Goal: Transaction & Acquisition: Download file/media

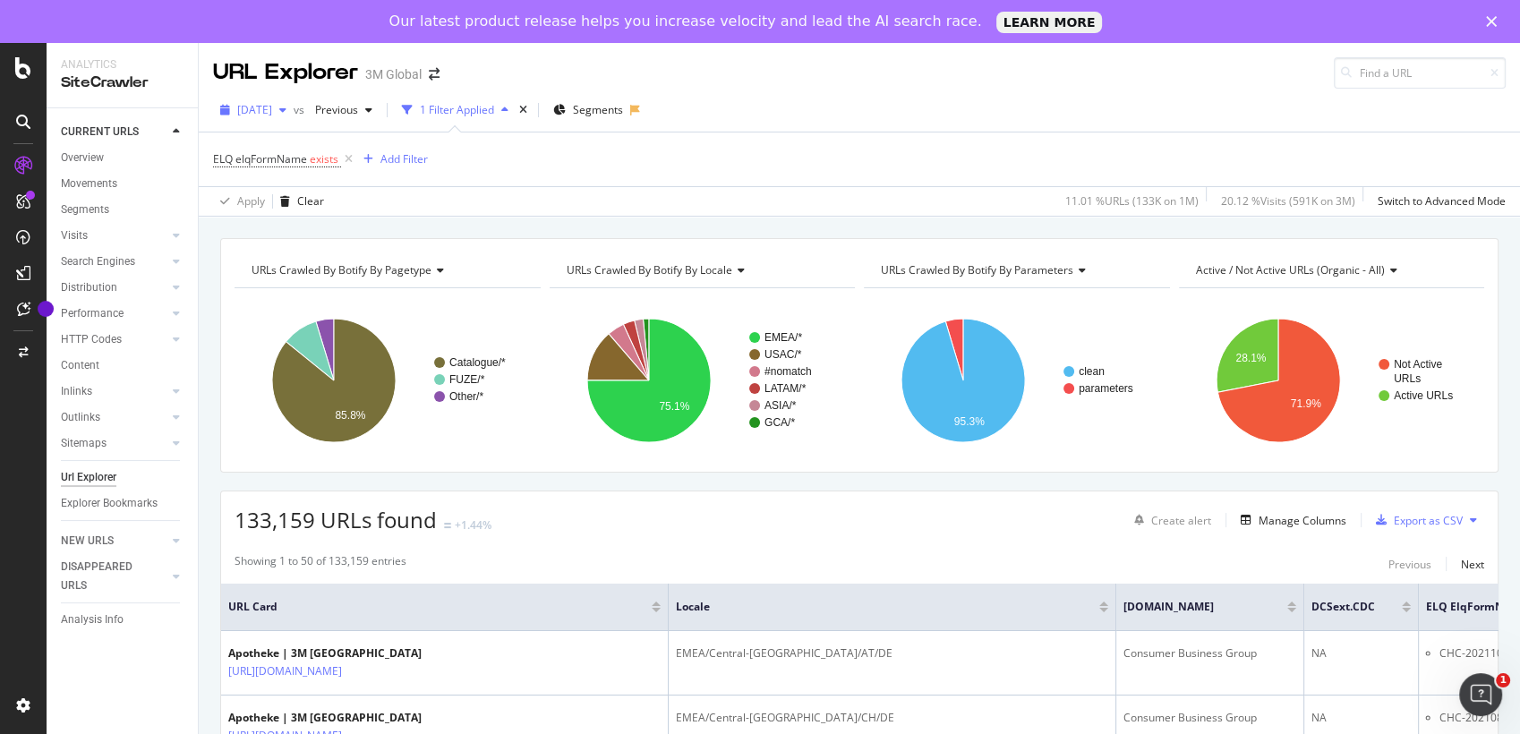
click at [272, 105] on span "[DATE]" at bounding box center [254, 109] width 35 height 15
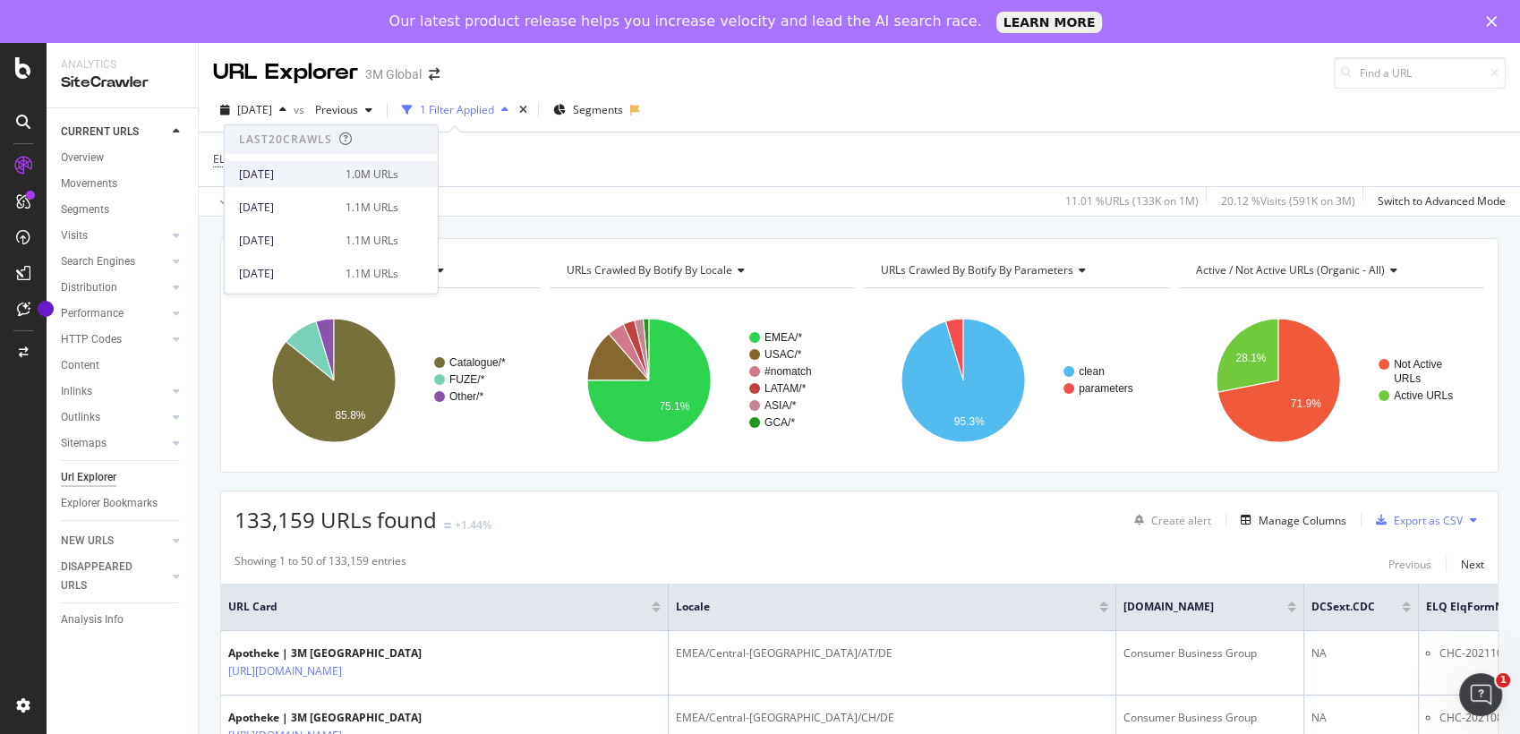
click at [295, 171] on div "[DATE]" at bounding box center [287, 174] width 96 height 16
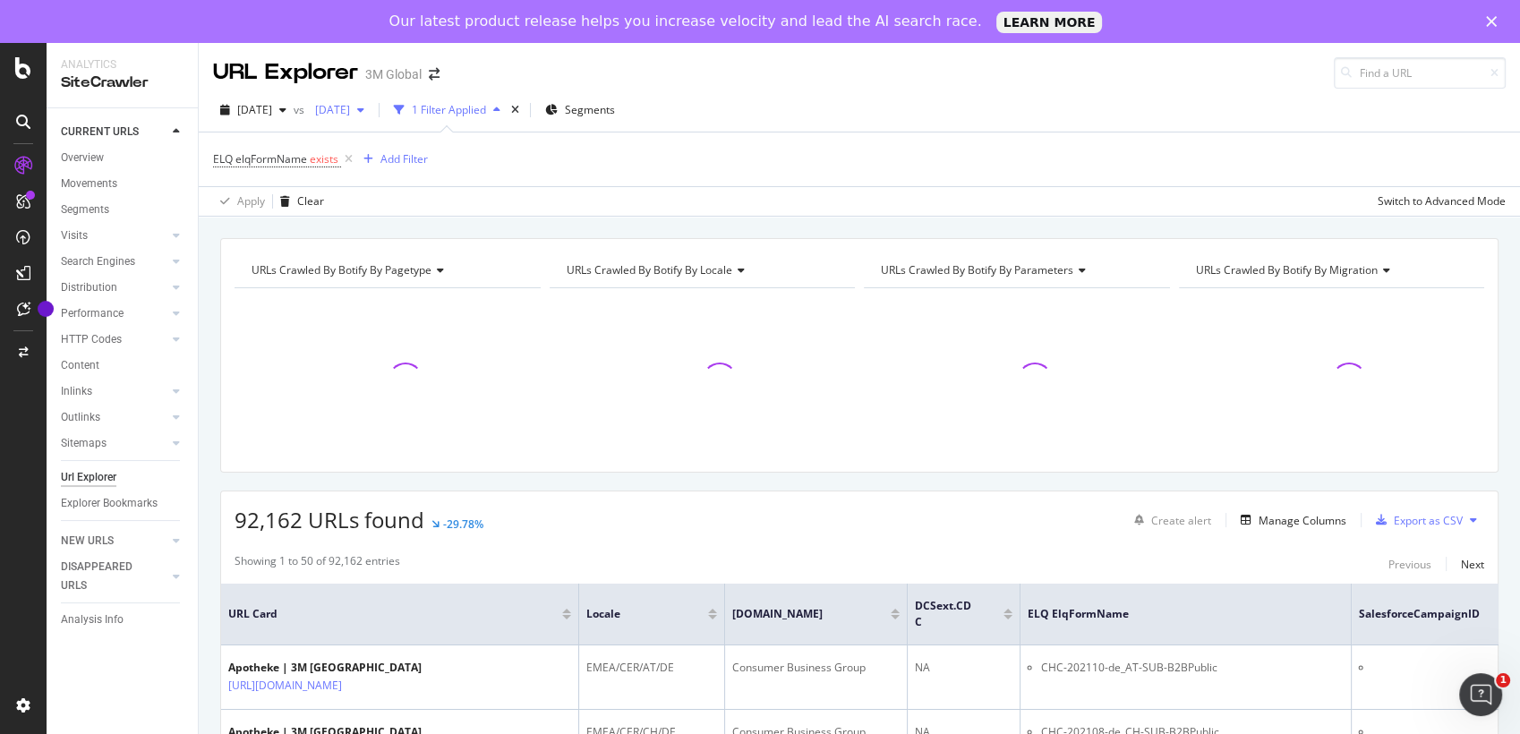
click at [350, 113] on span "[DATE]" at bounding box center [329, 109] width 42 height 15
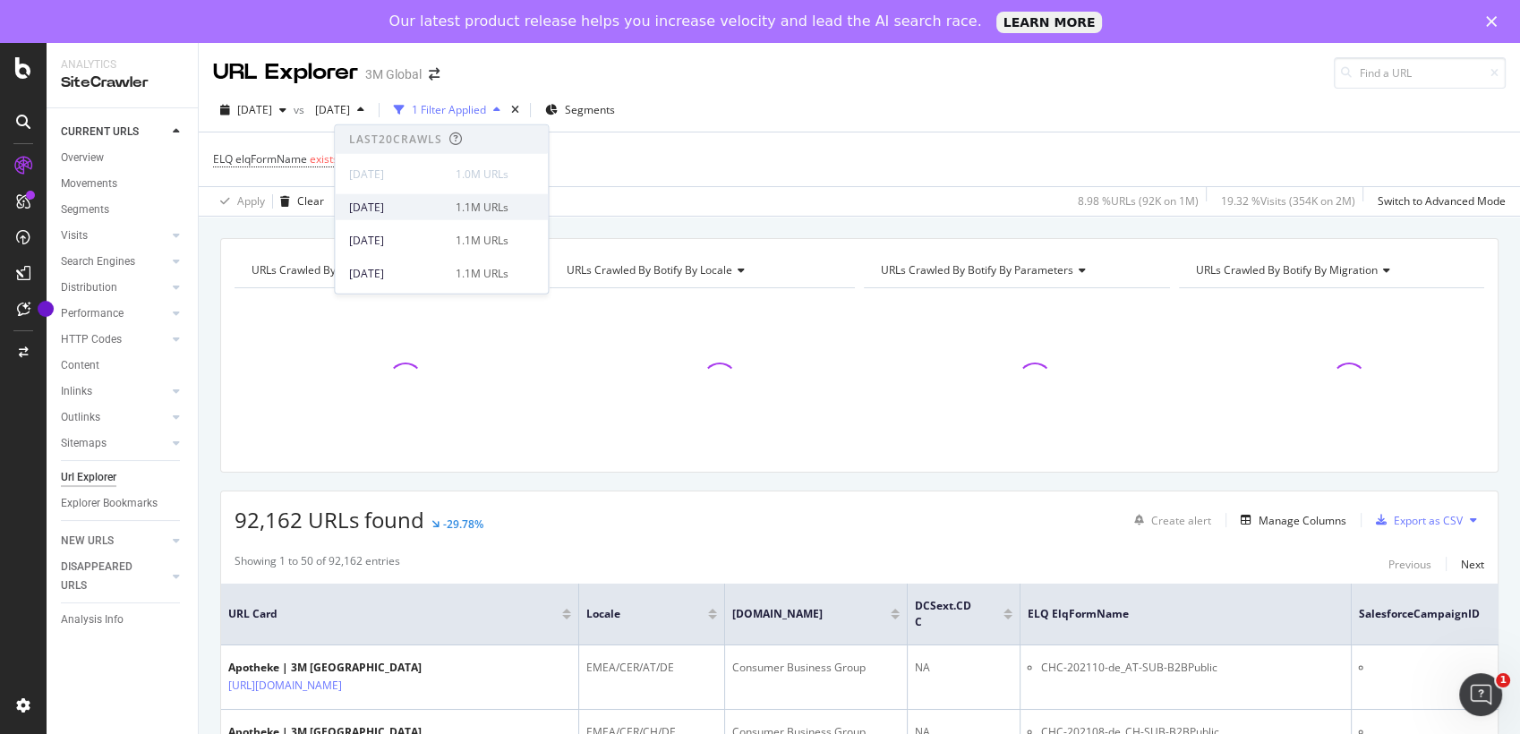
click at [407, 202] on div "[DATE]" at bounding box center [397, 207] width 96 height 16
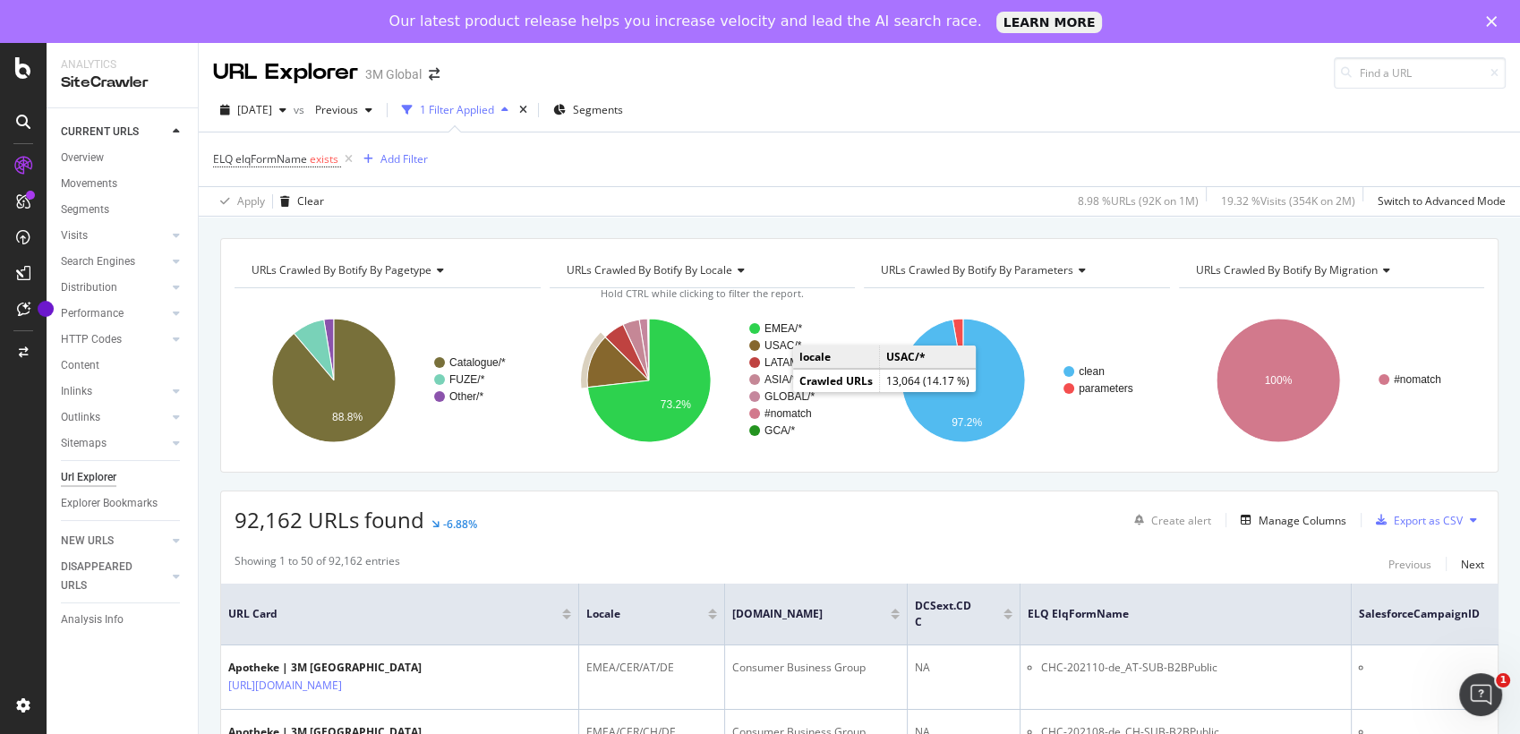
click at [775, 347] on text "USAC/*" at bounding box center [783, 345] width 38 height 13
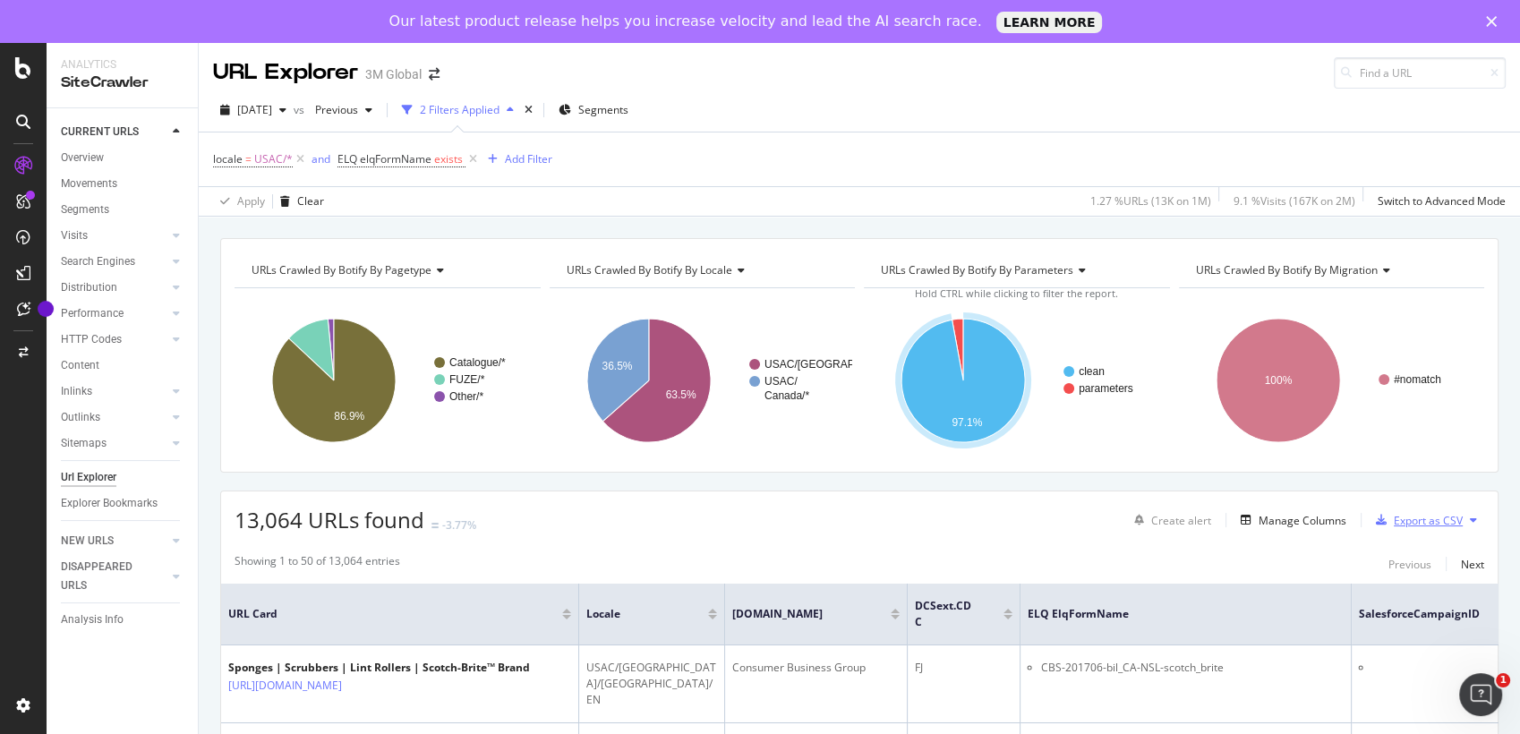
click at [1411, 517] on div "Export as CSV" at bounding box center [1428, 520] width 69 height 15
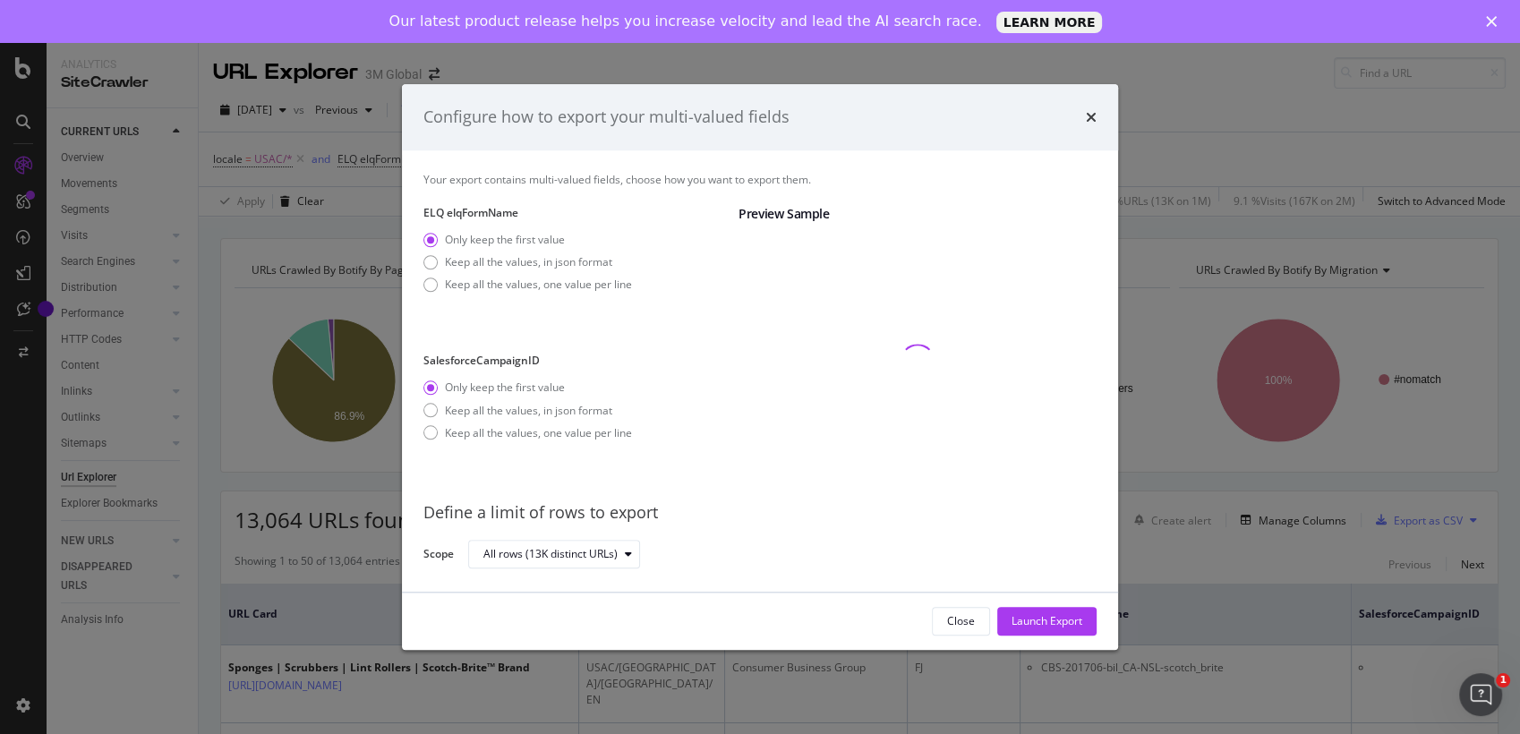
click at [506, 293] on div "Only keep the first value Keep all the values, in json format Keep all the valu…" at bounding box center [527, 265] width 209 height 67
click at [443, 271] on div "Only keep the first value Keep all the values, in json format Keep all the valu…" at bounding box center [527, 265] width 209 height 67
click at [431, 288] on div "modal" at bounding box center [430, 285] width 14 height 14
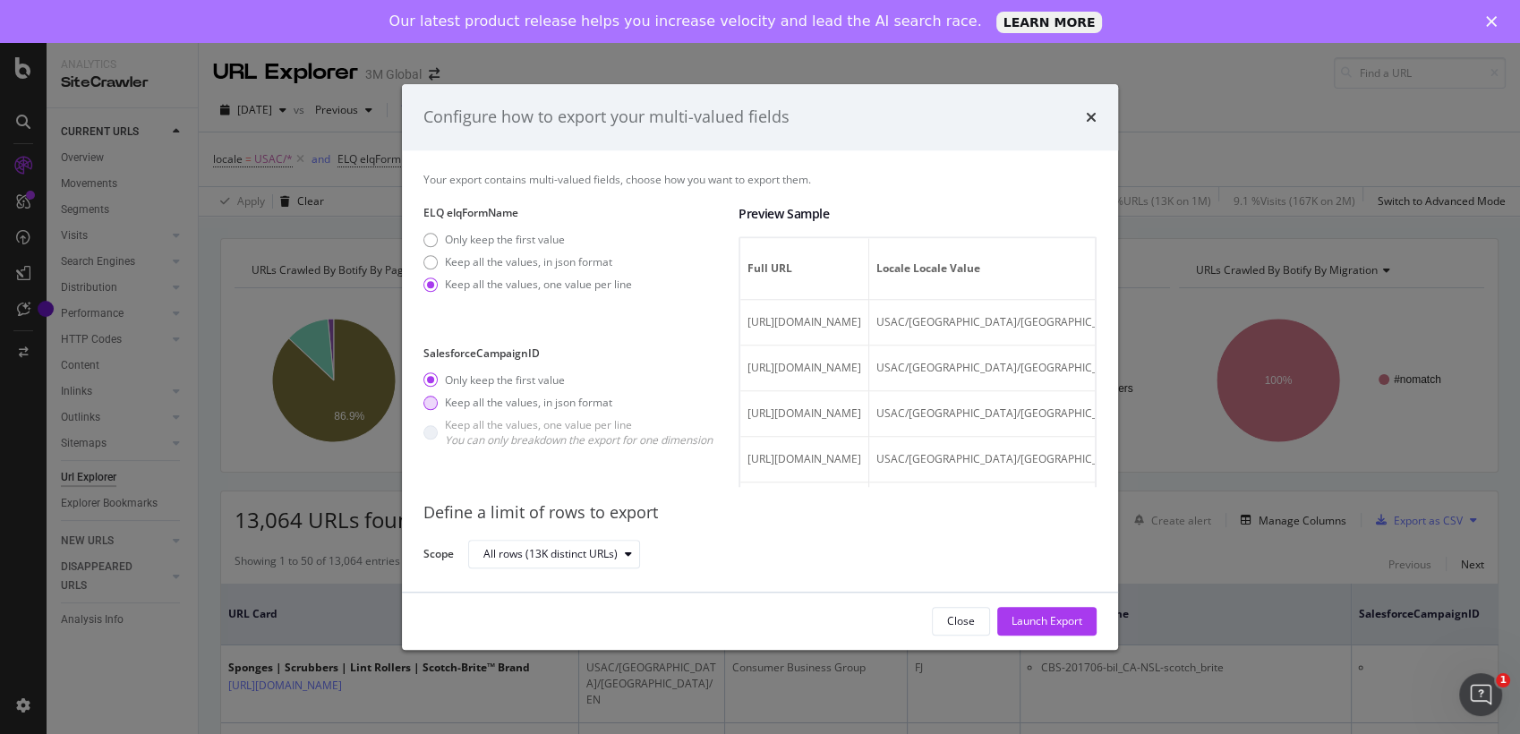
click at [432, 399] on div "Keep all the values, in json format" at bounding box center [430, 403] width 14 height 14
click at [1038, 624] on div "Launch Export" at bounding box center [1047, 620] width 71 height 15
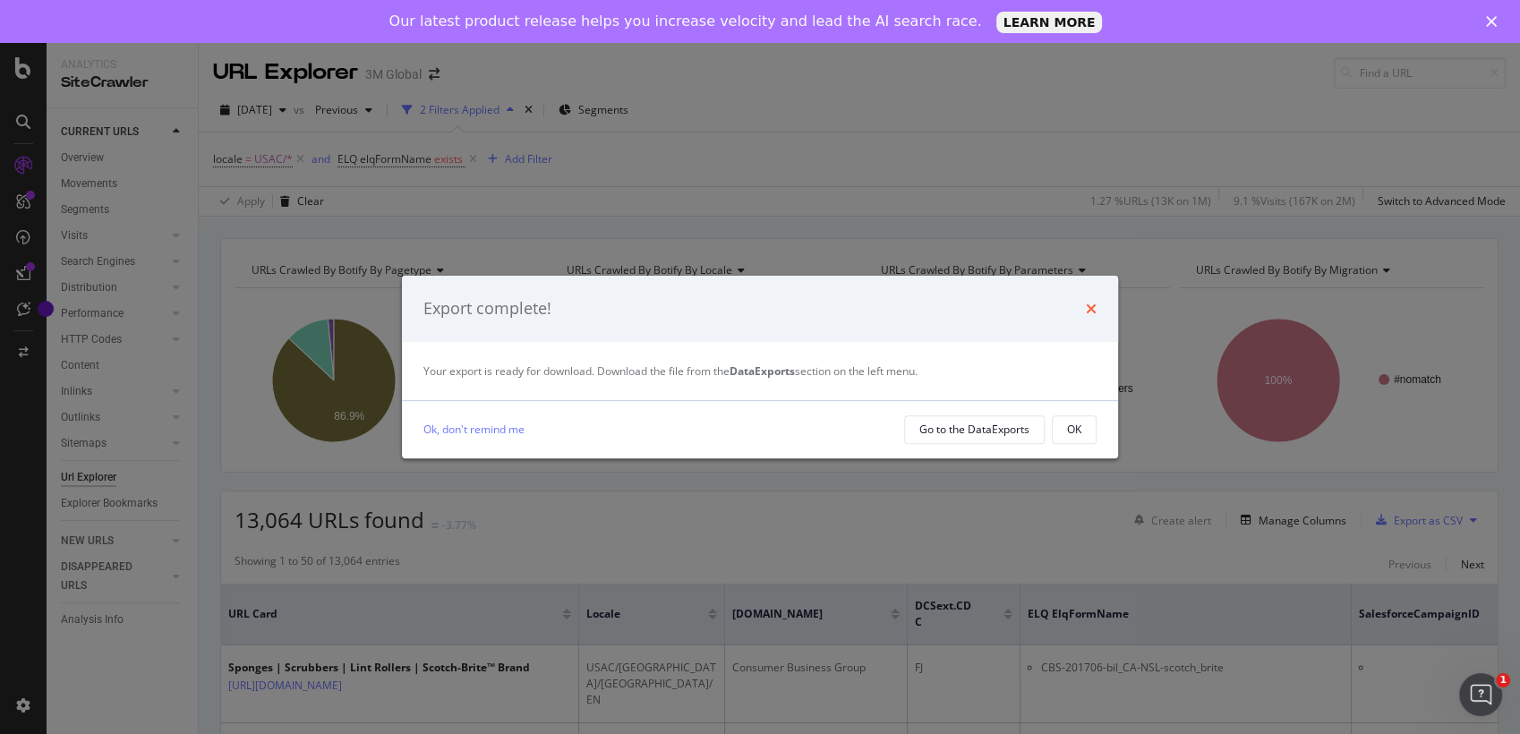
click at [1095, 315] on icon "times" at bounding box center [1091, 309] width 11 height 14
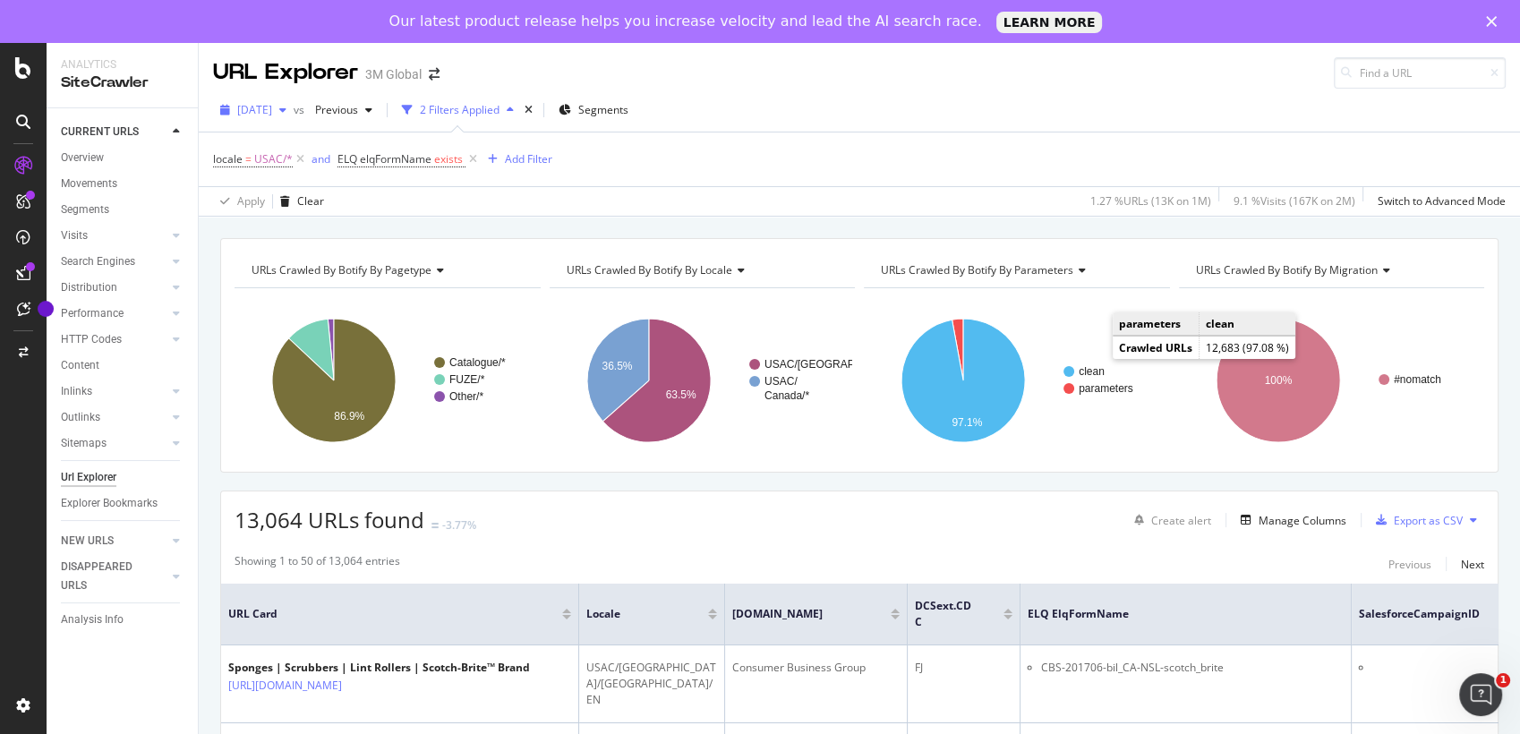
click at [286, 106] on icon "button" at bounding box center [282, 110] width 7 height 11
click at [838, 80] on div "URL Explorer 3M Global" at bounding box center [859, 66] width 1321 height 46
click at [90, 348] on div "DataExports" at bounding box center [101, 352] width 70 height 18
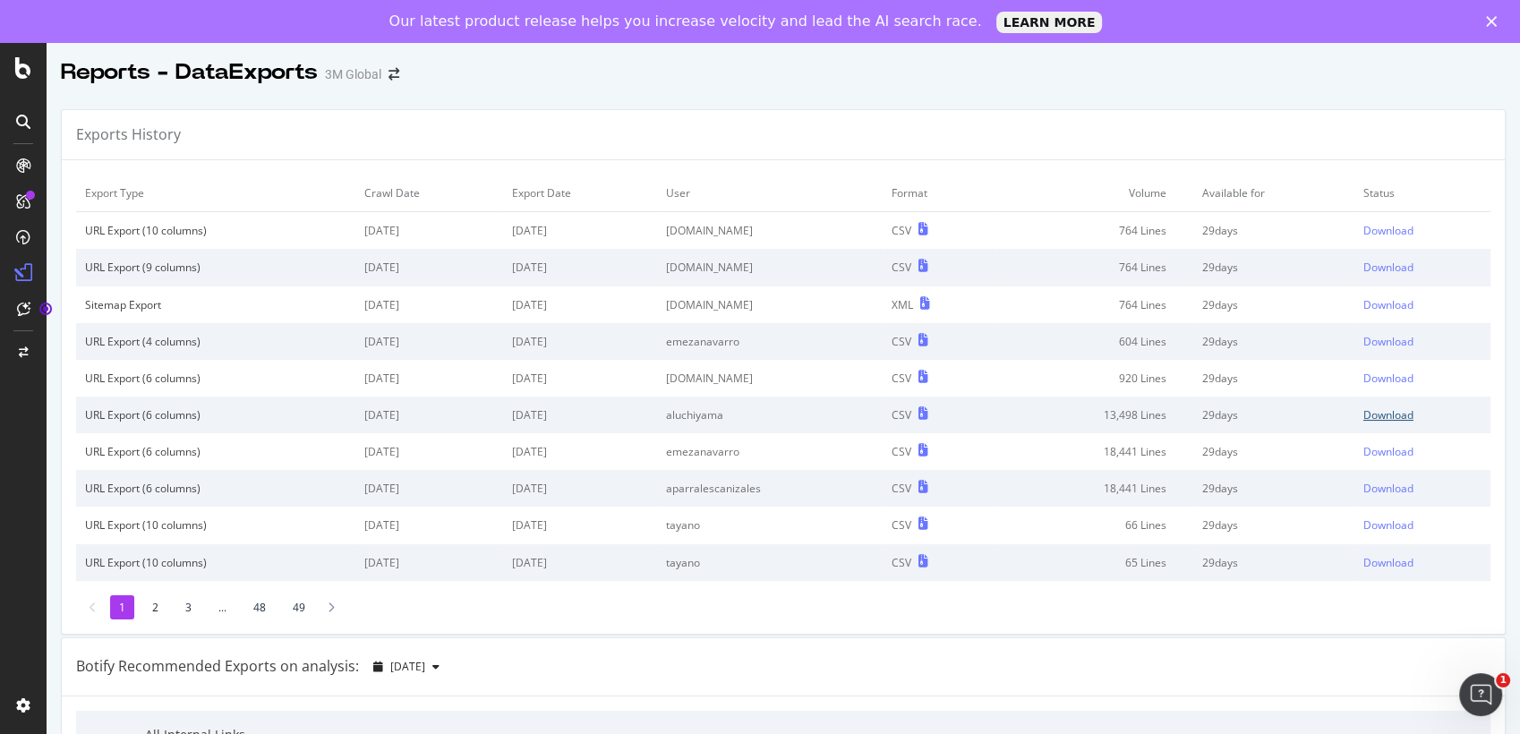
click at [1363, 407] on div "Download" at bounding box center [1388, 414] width 50 height 15
